Goal: Information Seeking & Learning: Learn about a topic

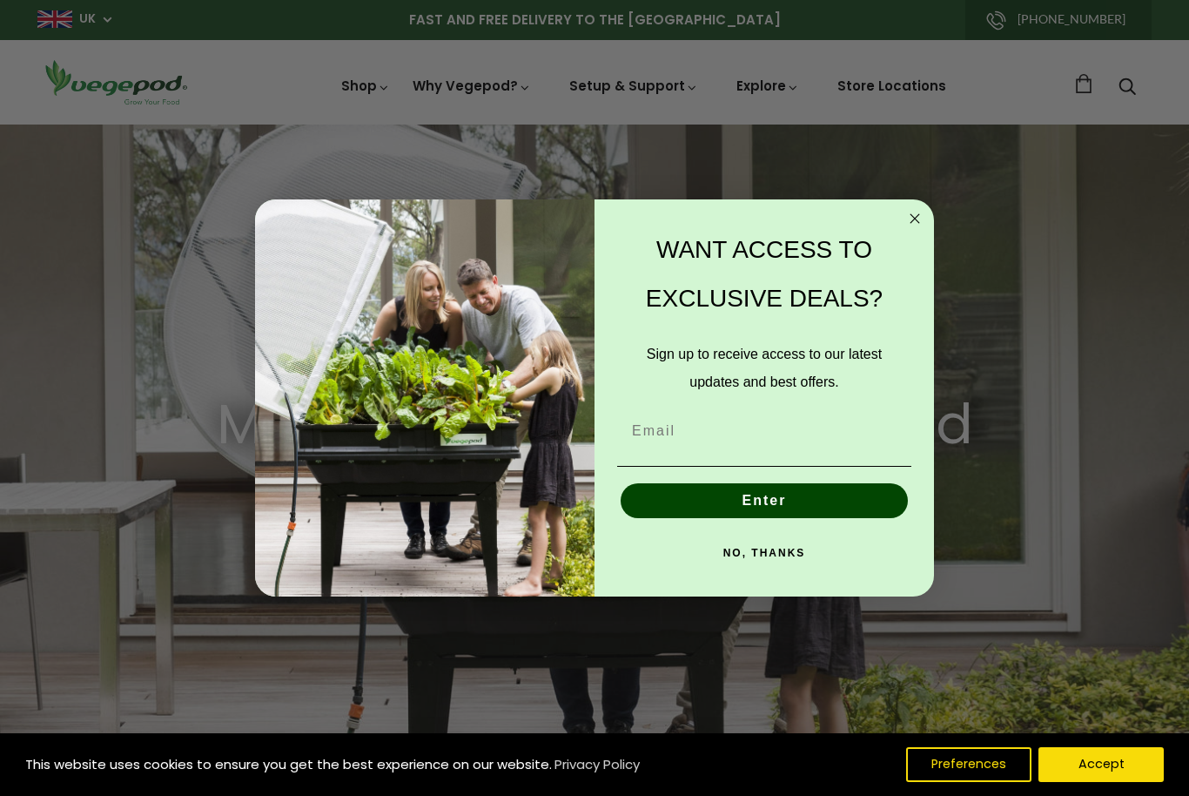
click at [916, 208] on circle "Close dialog" at bounding box center [915, 218] width 20 height 20
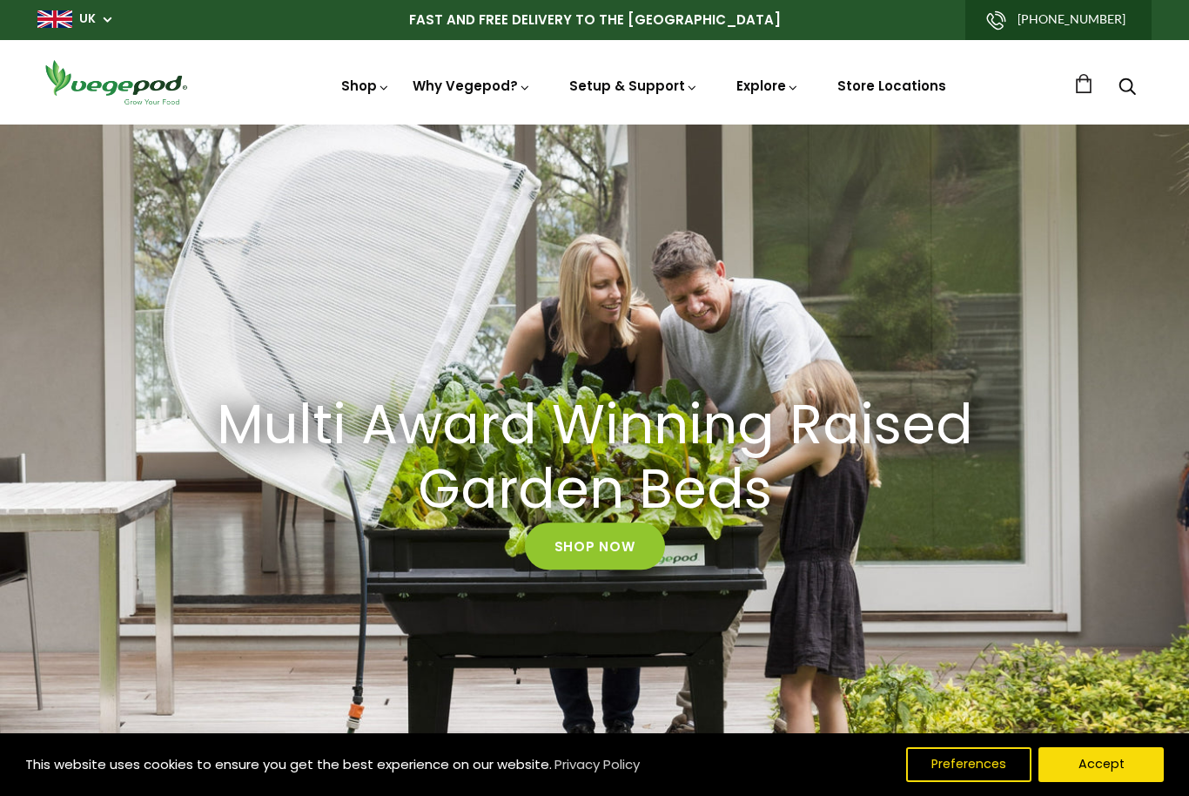
scroll to position [0, 283]
click at [1104, 772] on button "Accept" at bounding box center [1100, 764] width 125 height 35
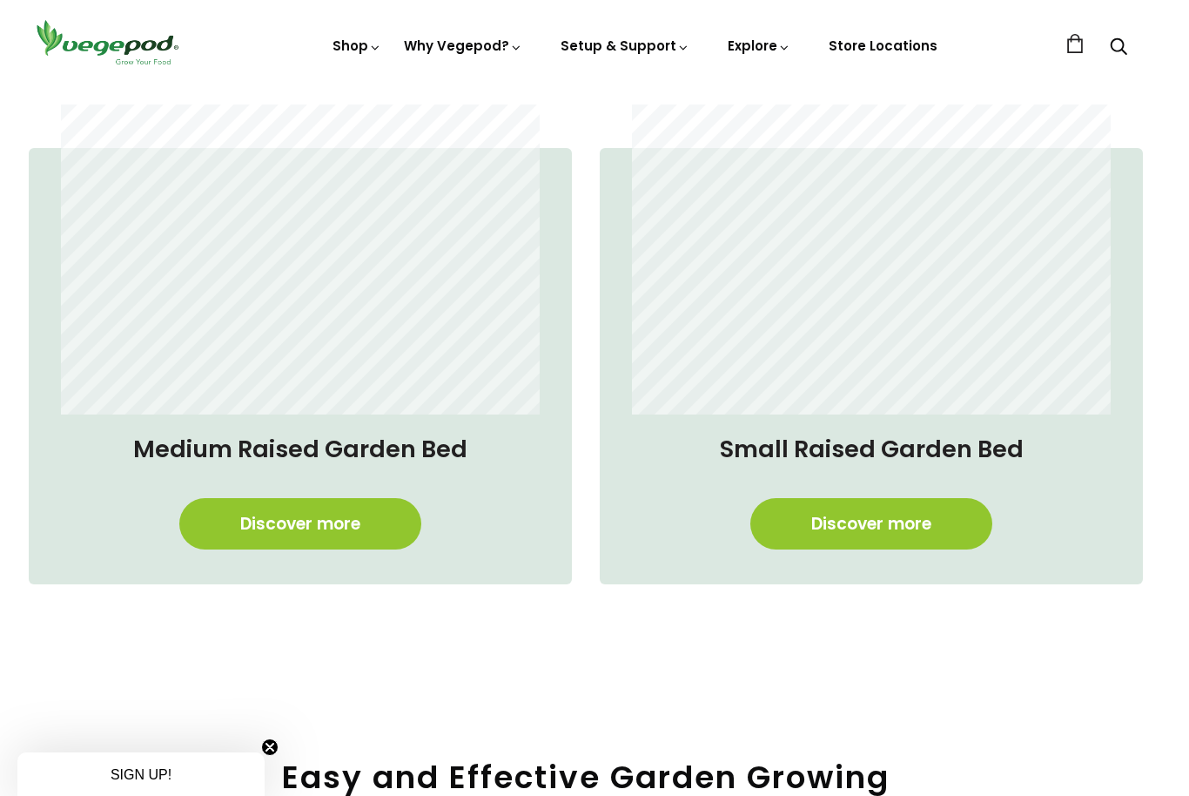
scroll to position [1299, 9]
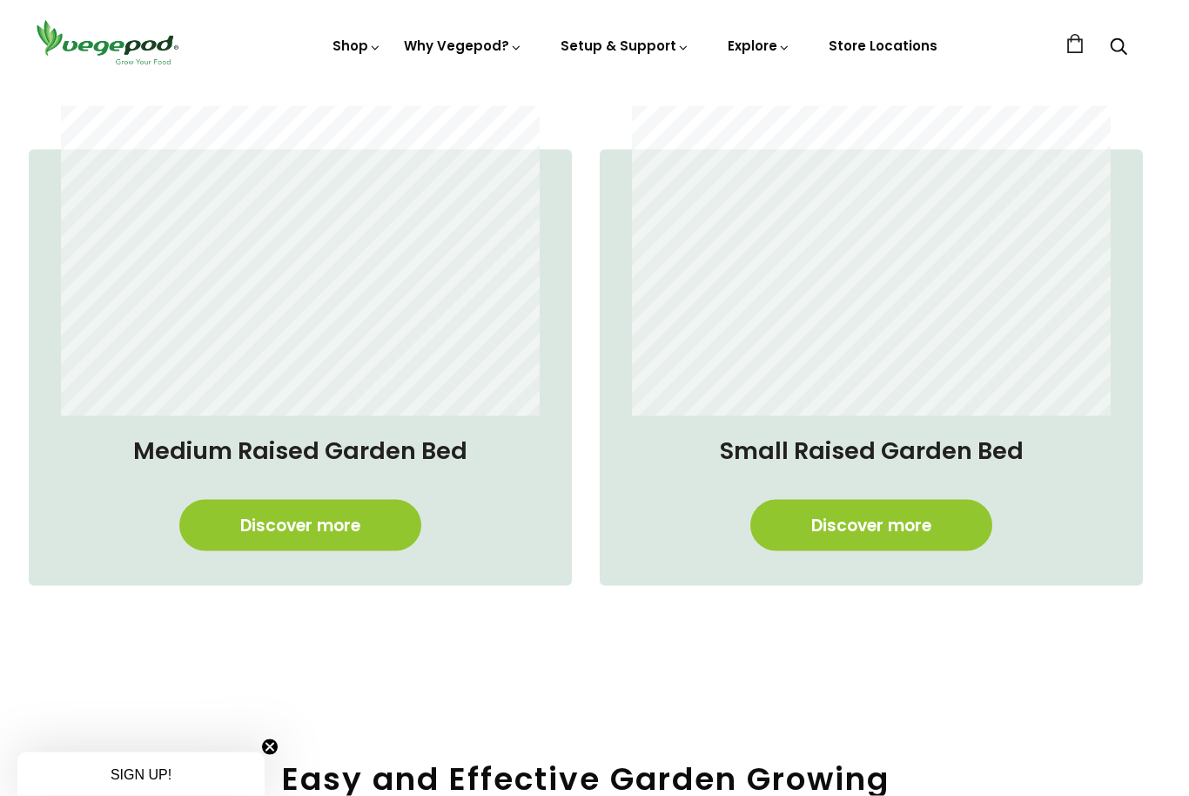
click at [271, 519] on link "Discover more" at bounding box center [300, 525] width 242 height 51
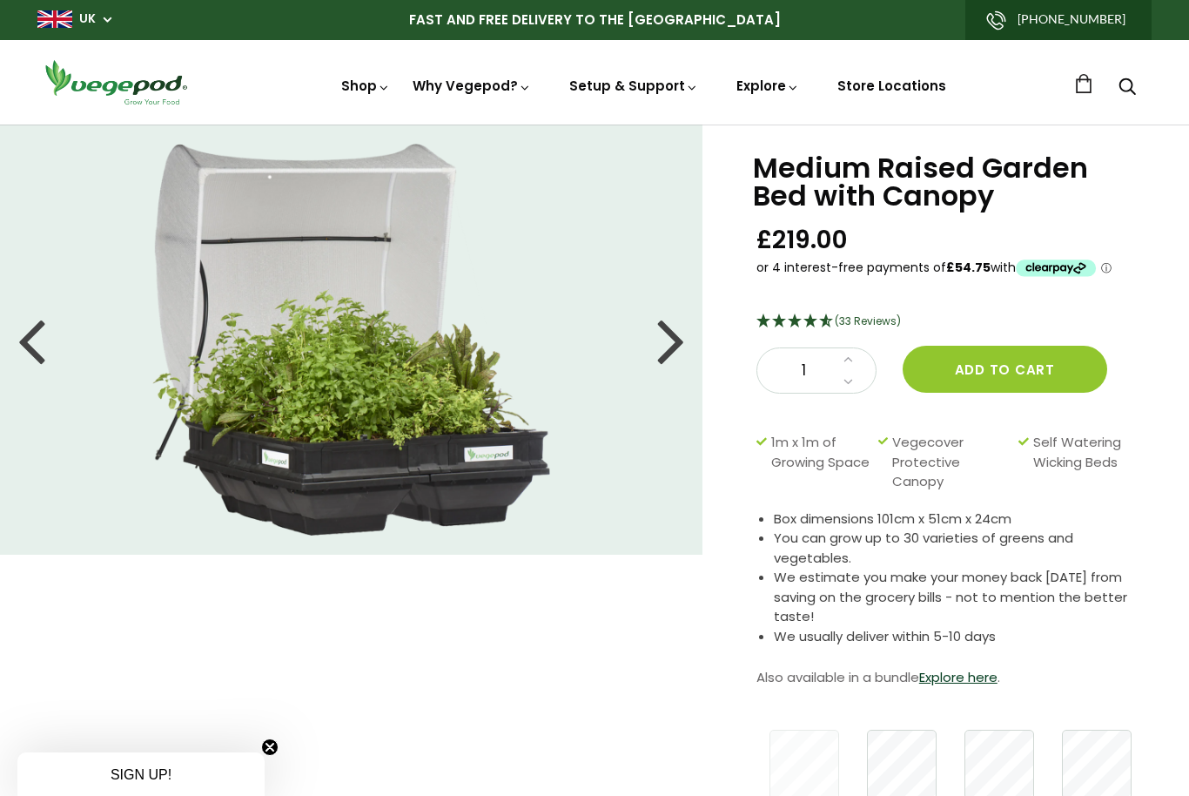
click at [666, 339] on div at bounding box center [671, 339] width 28 height 78
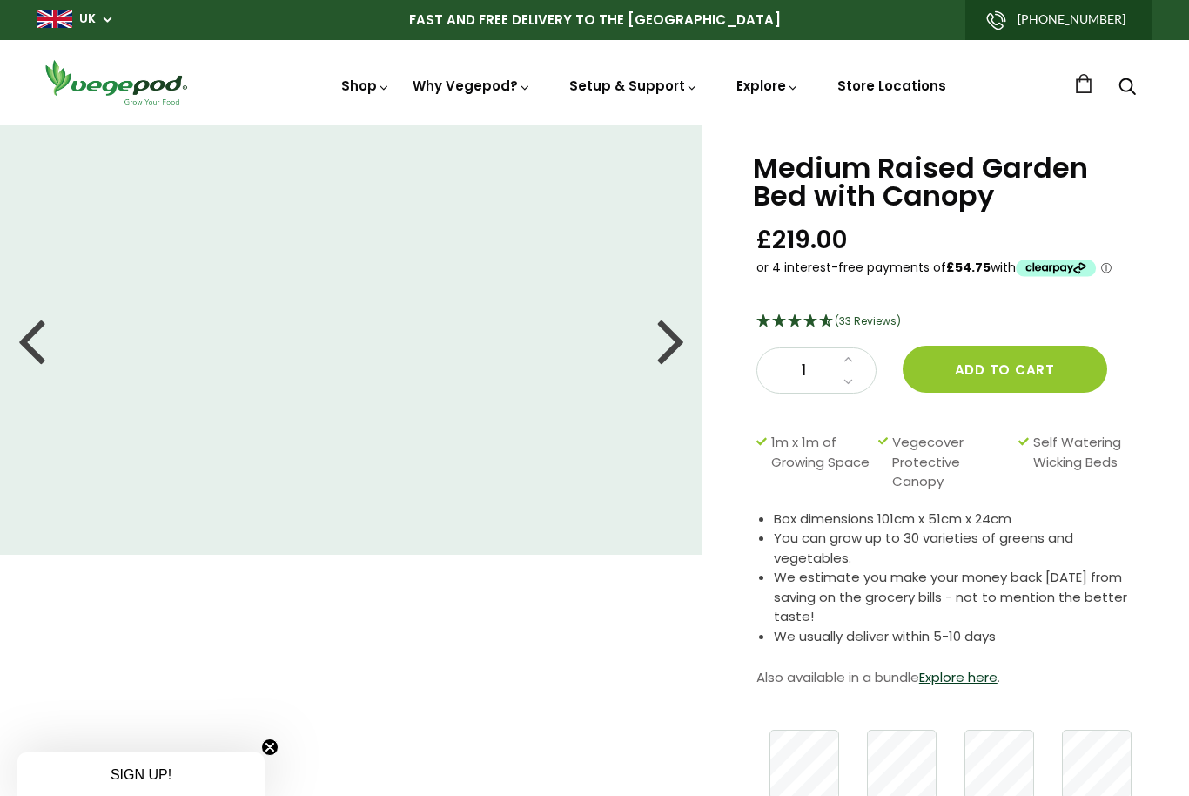
click at [659, 333] on div at bounding box center [671, 339] width 28 height 78
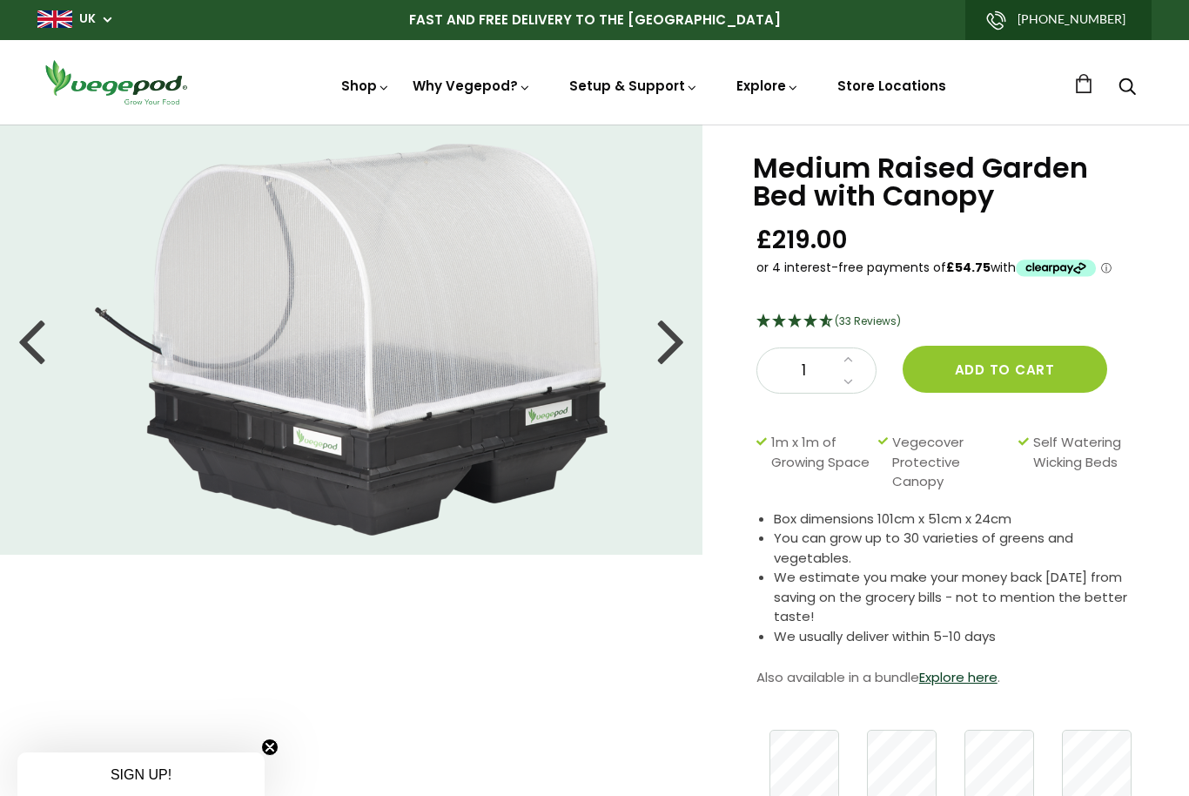
click at [665, 326] on div at bounding box center [671, 339] width 28 height 78
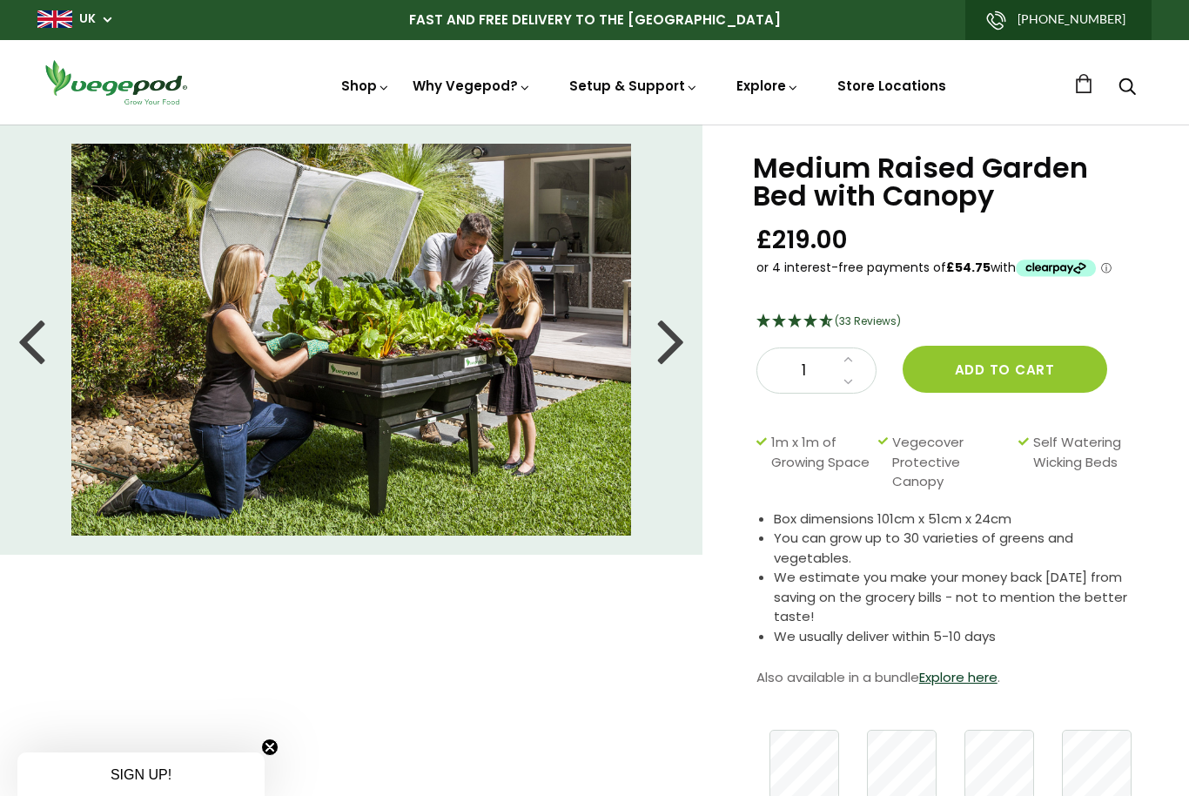
click at [668, 330] on div at bounding box center [671, 339] width 28 height 78
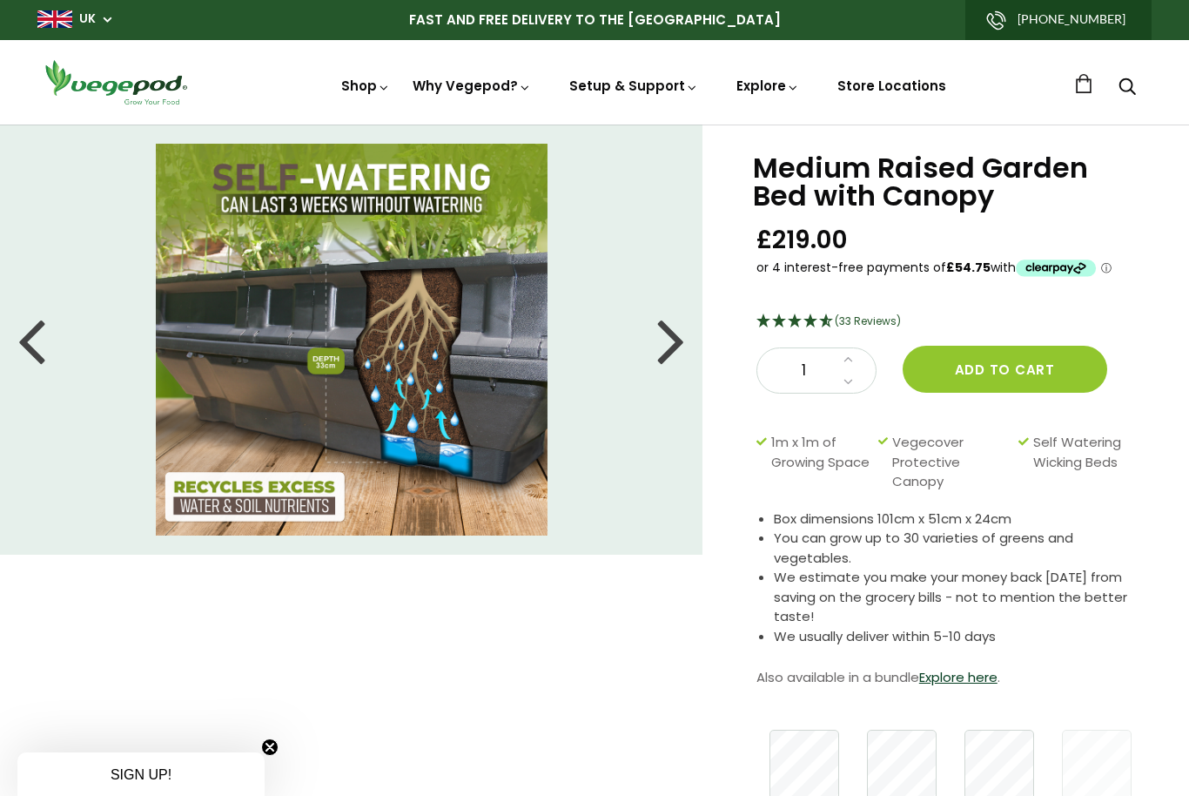
click at [663, 328] on div at bounding box center [671, 339] width 28 height 78
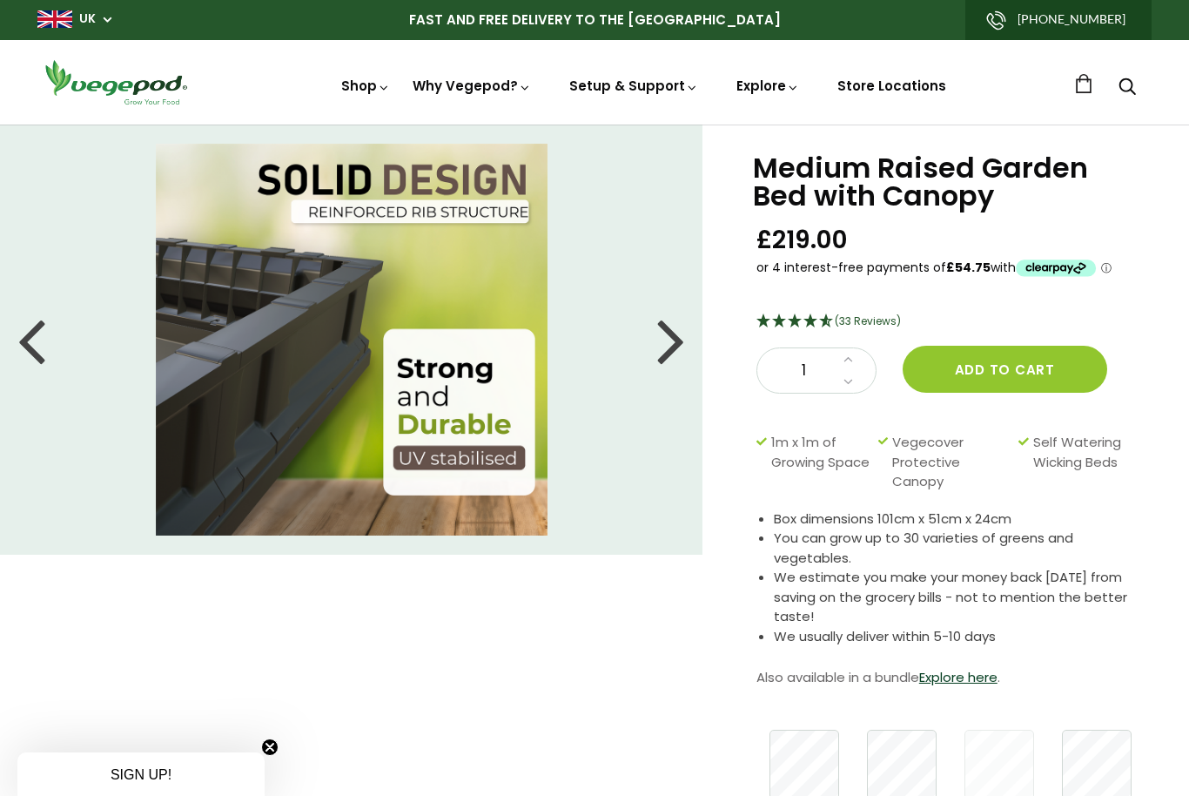
click at [666, 326] on div at bounding box center [671, 339] width 28 height 78
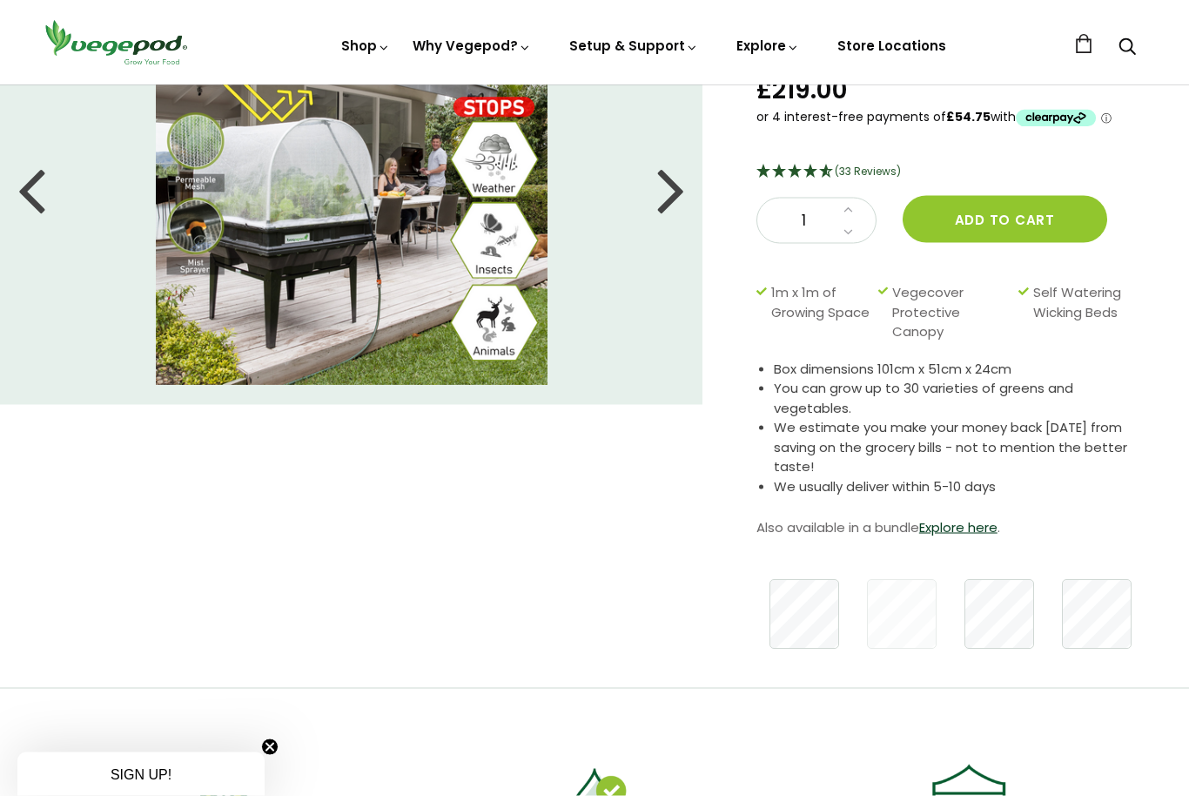
scroll to position [167, 0]
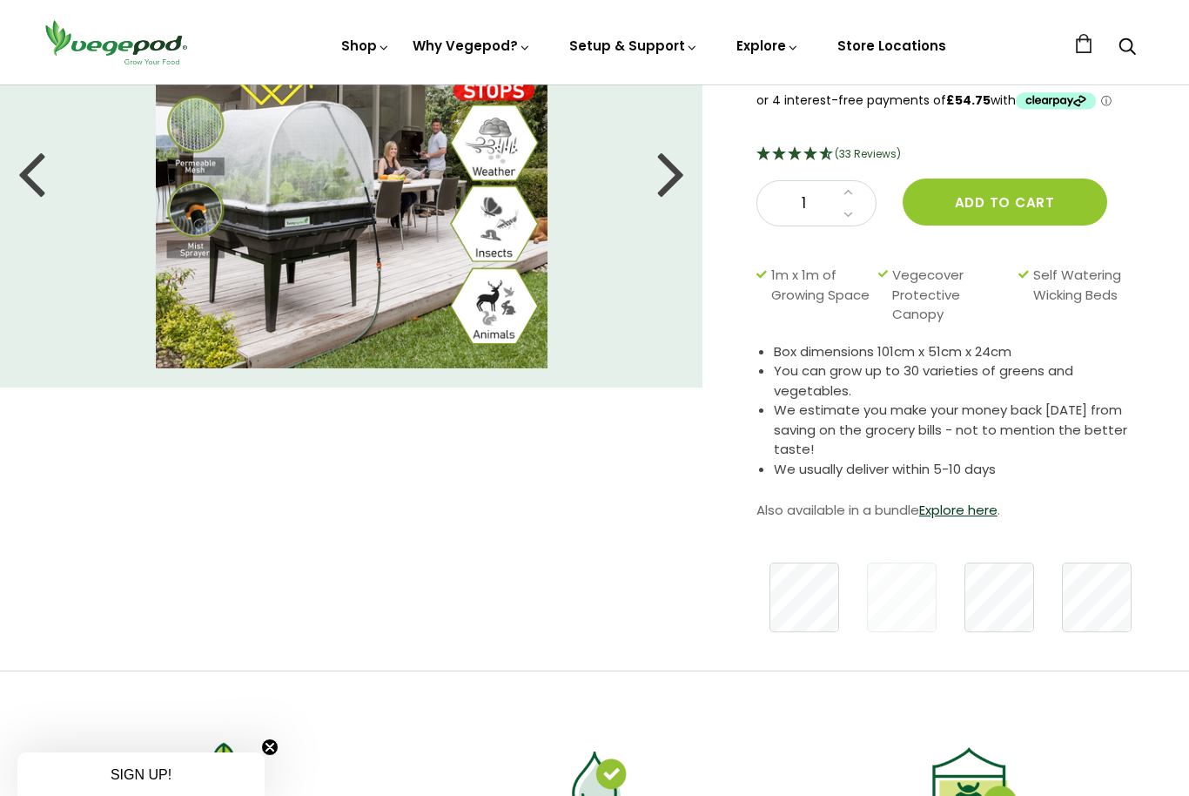
click at [933, 488] on div "Box dimensions 101cm x 51cm x 24cm You can grow up to 30 varieties of greens an…" at bounding box center [950, 432] width 389 height 181
click at [957, 509] on link "Explore here" at bounding box center [958, 509] width 78 height 18
